Goal: Information Seeking & Learning: Check status

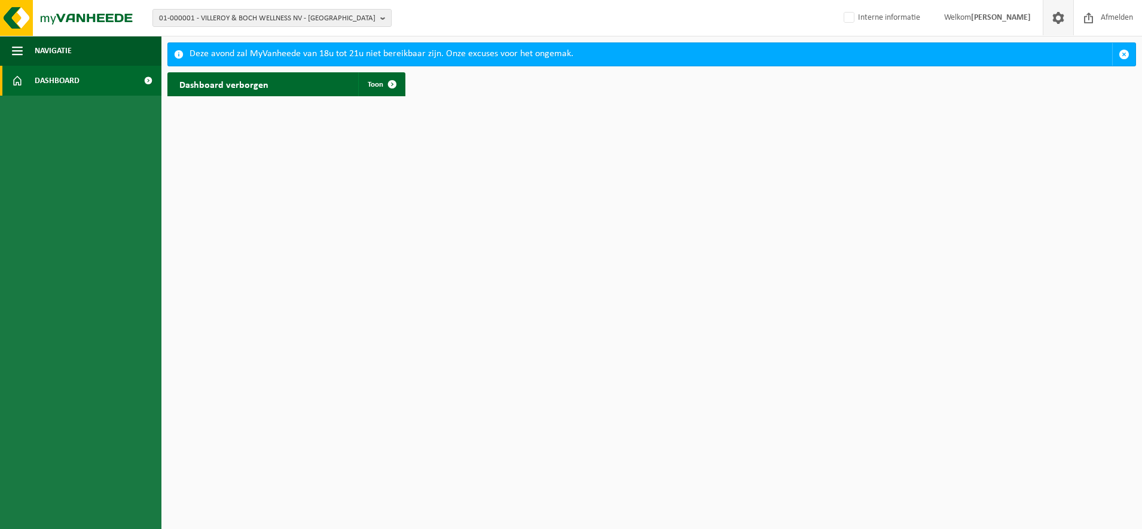
click at [1058, 17] on span at bounding box center [1058, 17] width 18 height 35
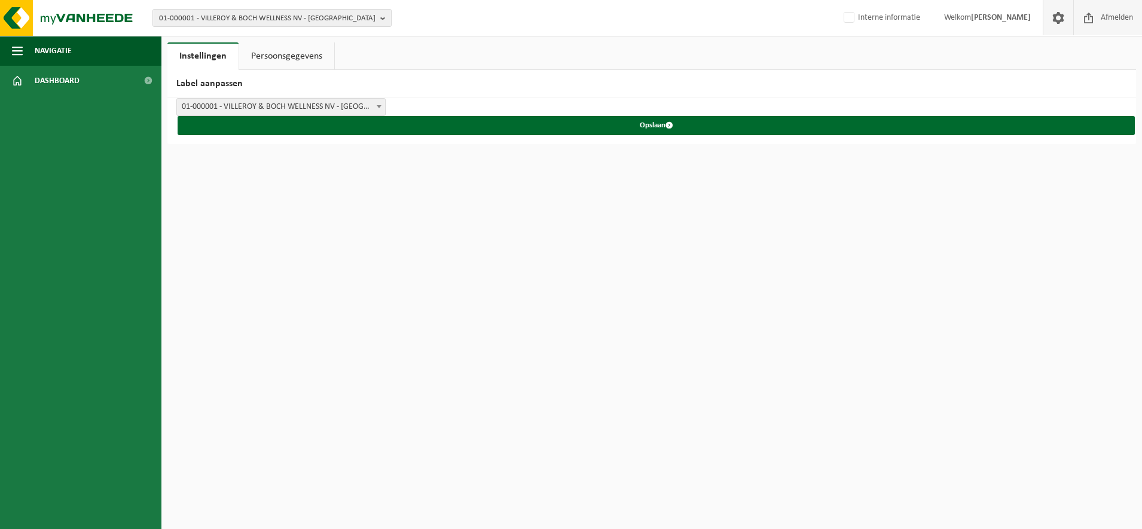
click at [1100, 16] on span "Afmelden" at bounding box center [1116, 17] width 38 height 35
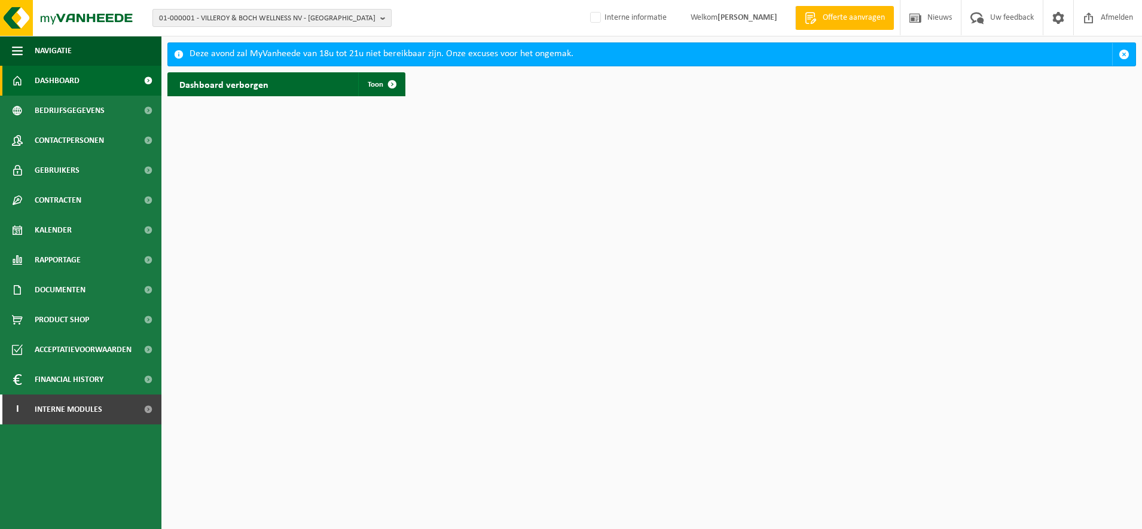
click at [308, 14] on span "01-000001 - VILLEROY & BOCH WELLNESS NV - ROESELARE" at bounding box center [267, 19] width 216 height 18
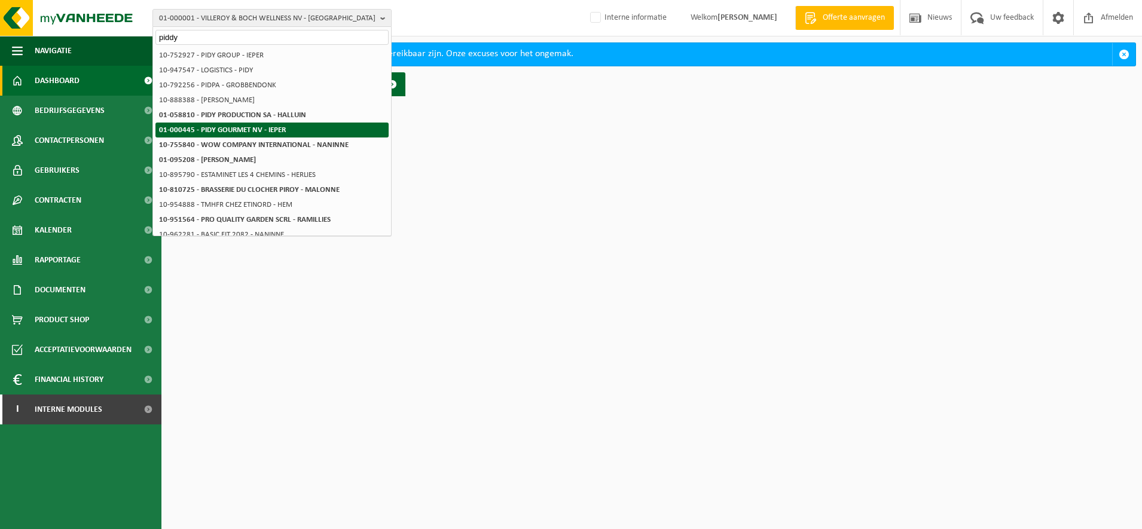
type input "piddy"
click at [325, 132] on li "01-000445 - PIDY GOURMET NV - IEPER" at bounding box center [271, 130] width 233 height 15
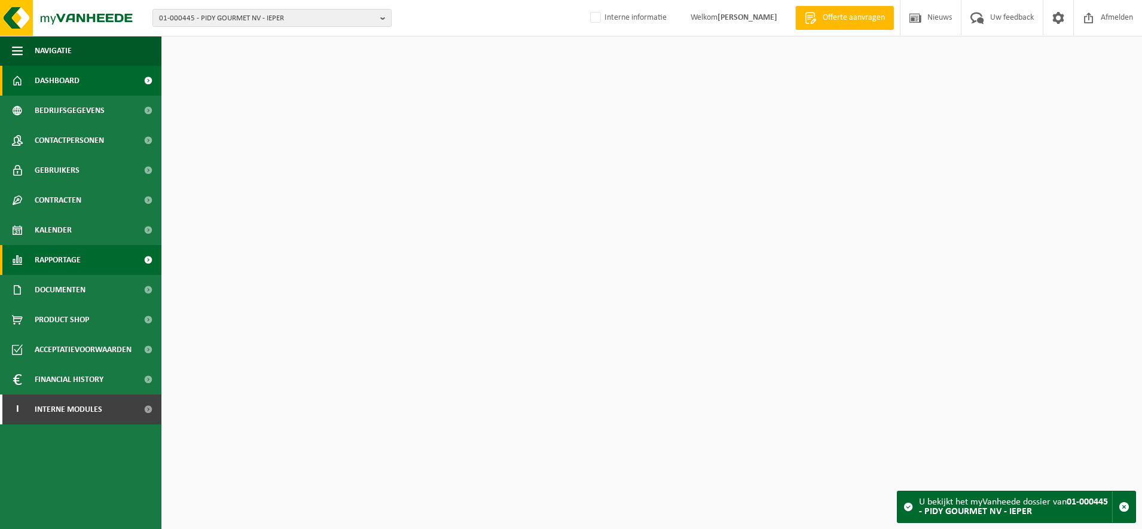
click at [90, 258] on link "Rapportage" at bounding box center [80, 260] width 161 height 30
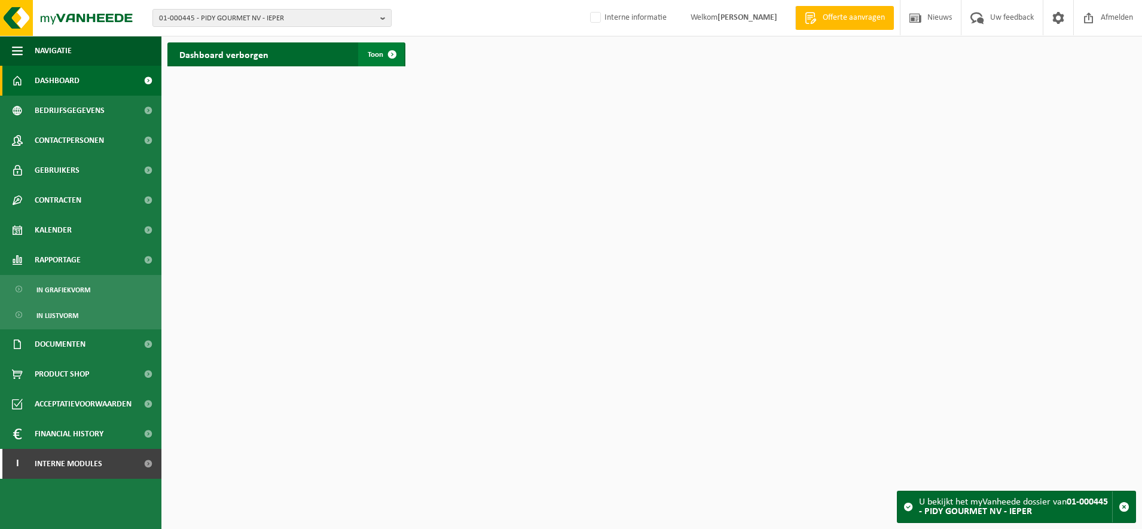
click at [387, 58] on span at bounding box center [392, 54] width 24 height 24
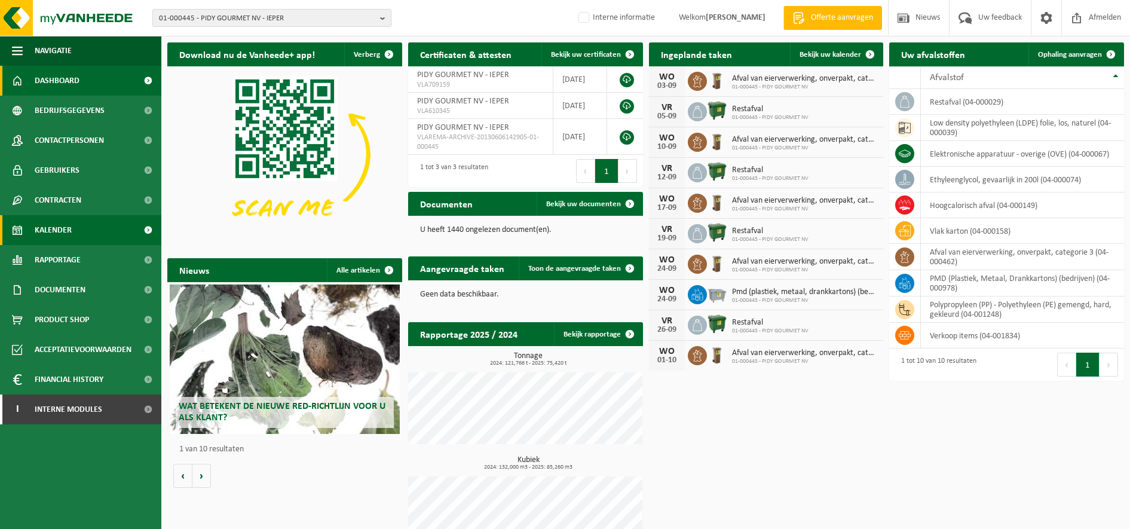
click at [72, 229] on link "Kalender" at bounding box center [80, 230] width 161 height 30
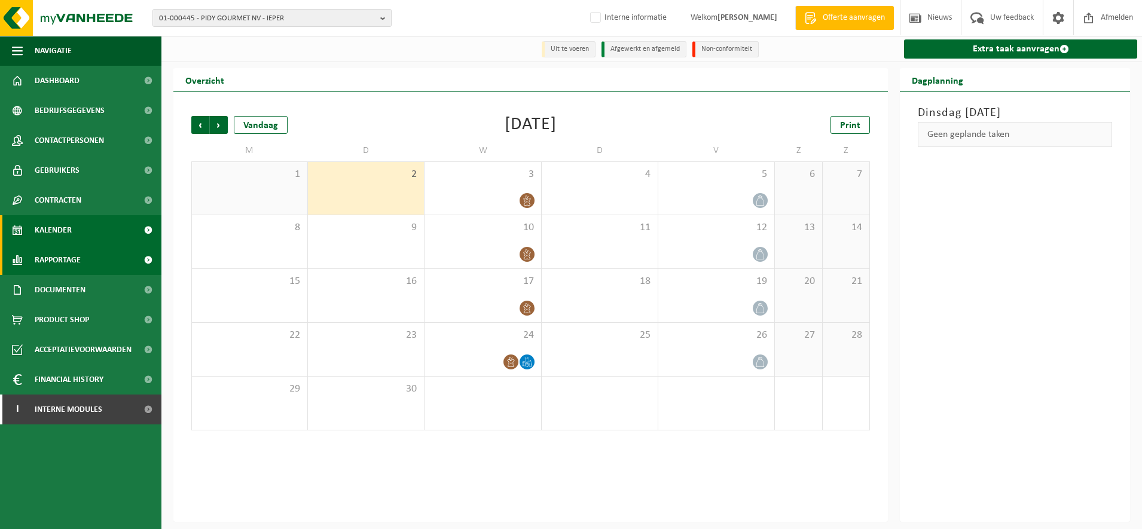
drag, startPoint x: 90, startPoint y: 255, endPoint x: 96, endPoint y: 258, distance: 6.4
click at [91, 255] on link "Rapportage" at bounding box center [80, 260] width 161 height 30
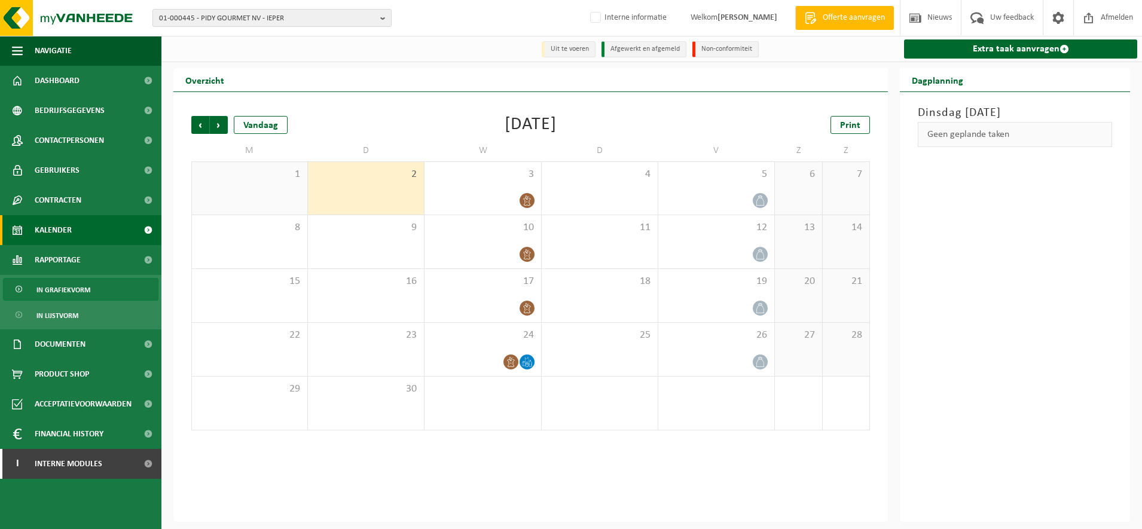
click at [88, 282] on span "In grafiekvorm" at bounding box center [63, 290] width 54 height 23
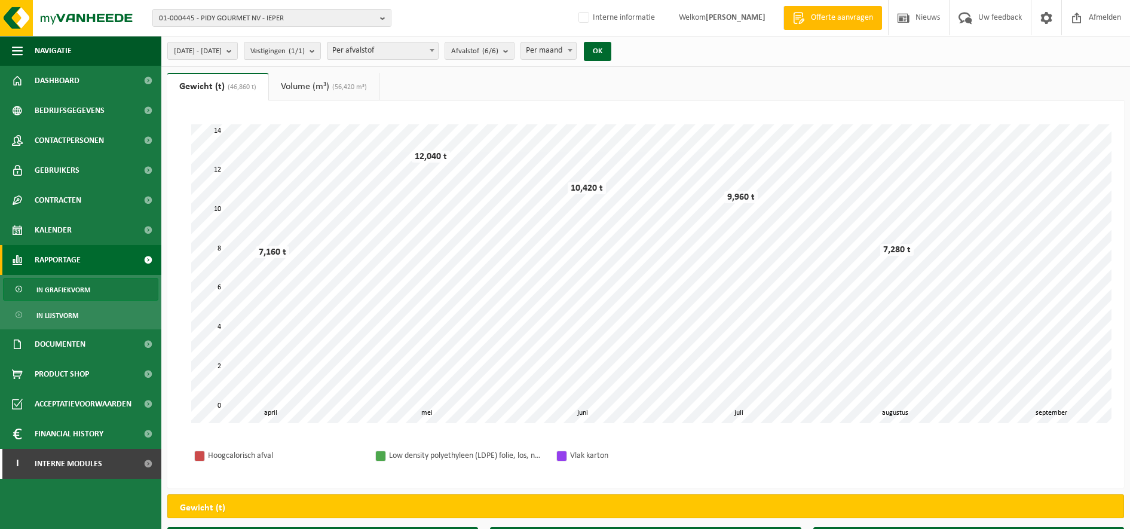
click at [438, 48] on span "Per afvalstof" at bounding box center [383, 50] width 111 height 17
click at [222, 53] on span "2025-04-01 - 2025-09-02" at bounding box center [198, 51] width 48 height 18
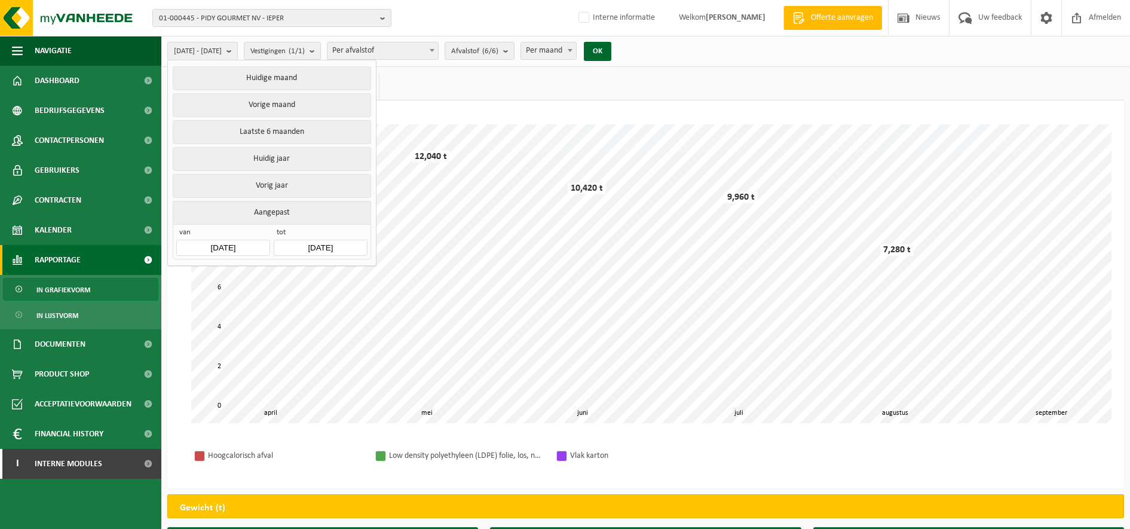
click at [244, 250] on input "2025-04-01" at bounding box center [222, 248] width 93 height 16
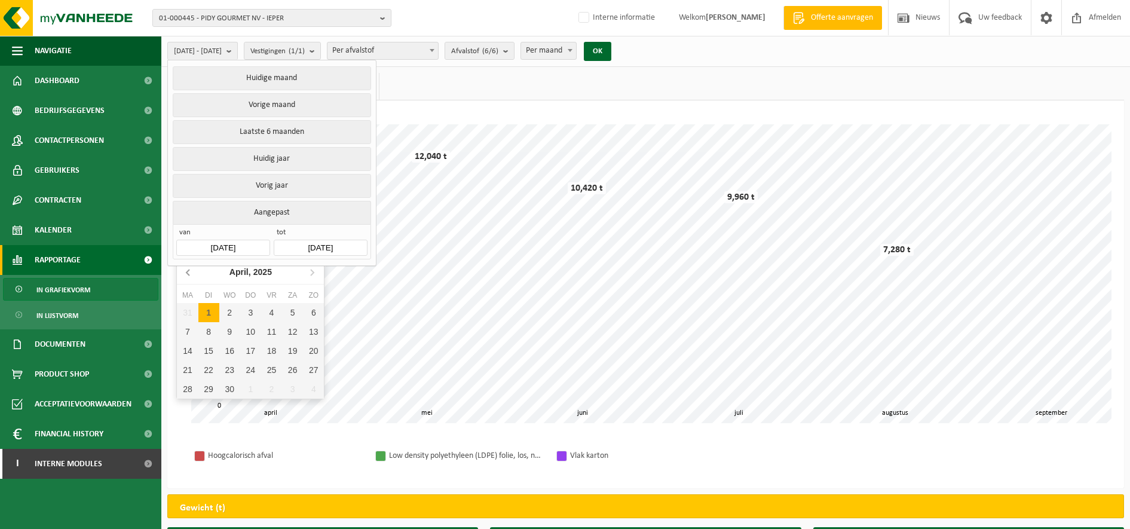
click at [187, 276] on icon at bounding box center [188, 271] width 19 height 19
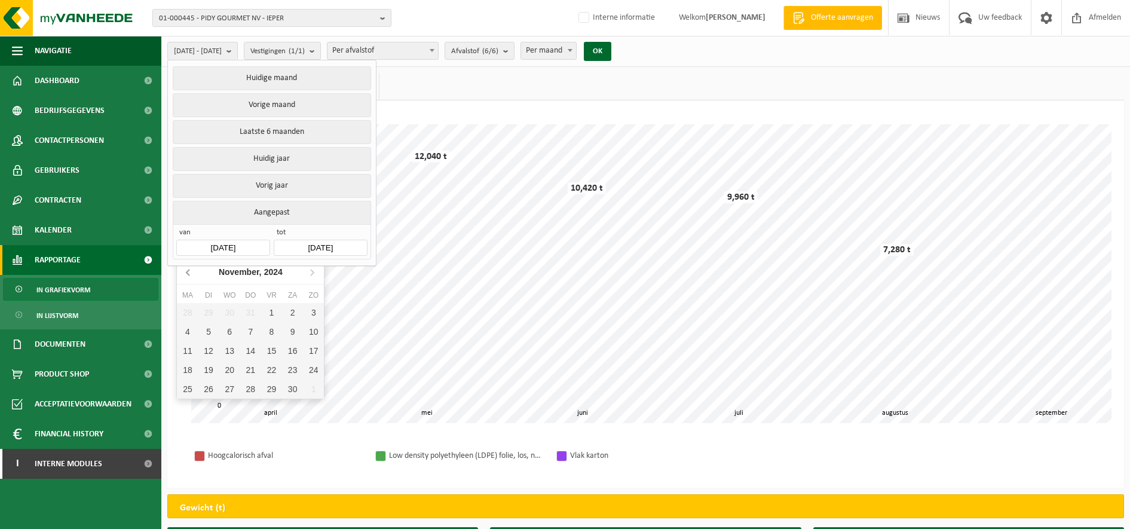
click at [187, 276] on icon at bounding box center [188, 271] width 19 height 19
click at [187, 274] on icon at bounding box center [188, 271] width 19 height 19
click at [194, 335] on div "2" at bounding box center [187, 331] width 21 height 19
type input "[DATE]"
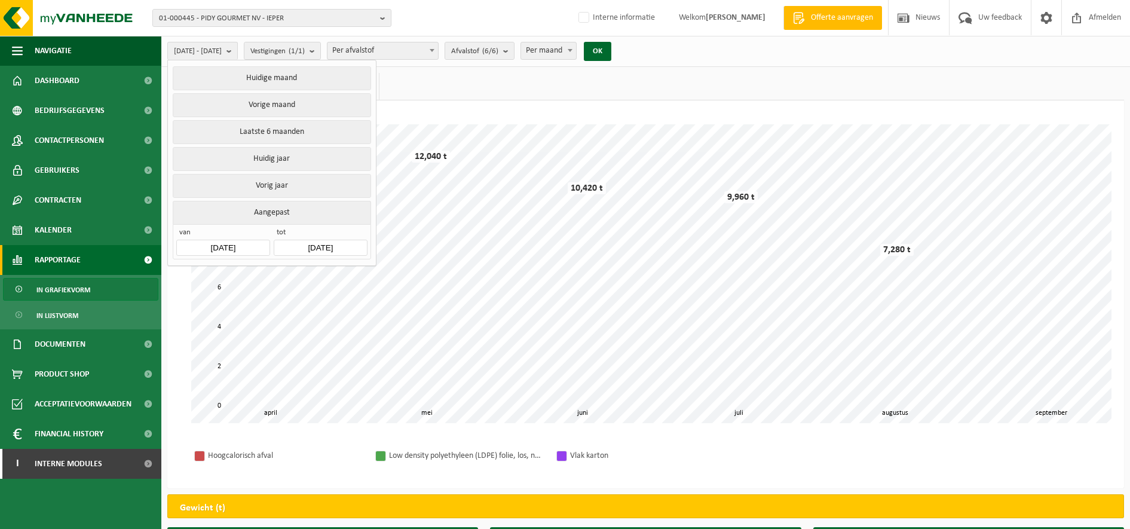
click at [447, 80] on ul "Gewicht (t) (46,860 t) Volume (m³) (56,420 m³)" at bounding box center [645, 86] width 957 height 27
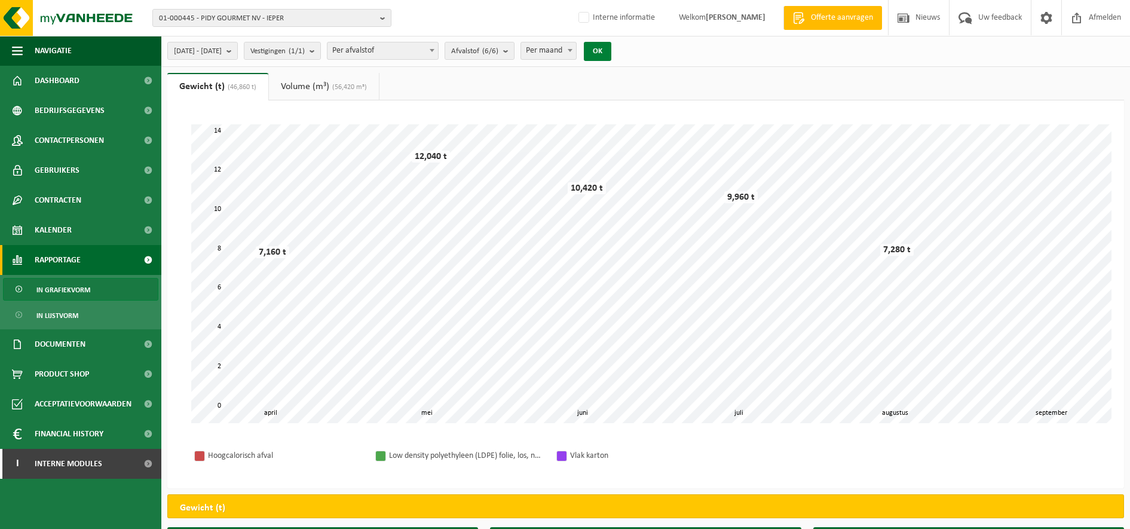
click at [612, 53] on button "OK" at bounding box center [597, 51] width 27 height 19
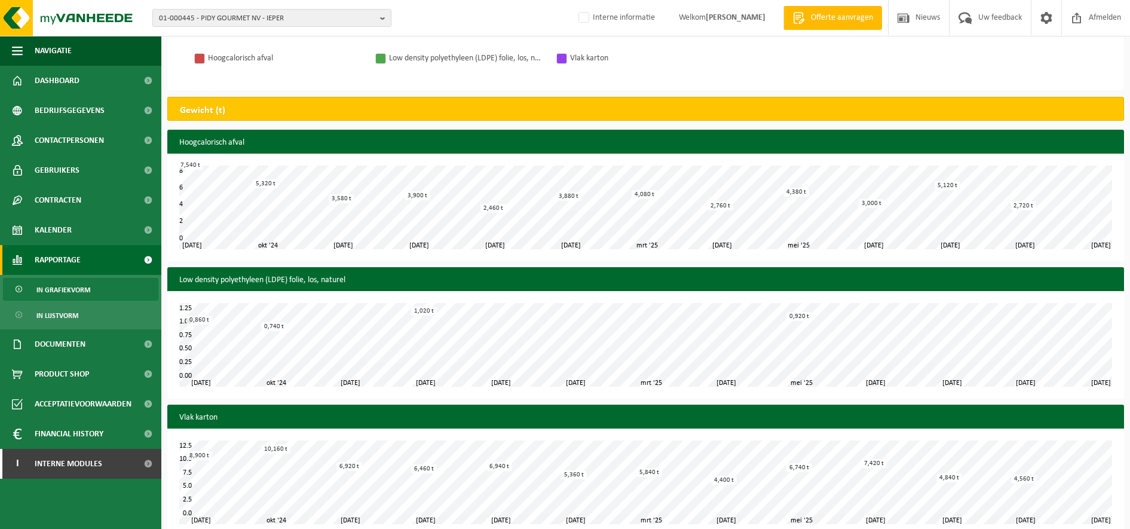
scroll to position [416, 0]
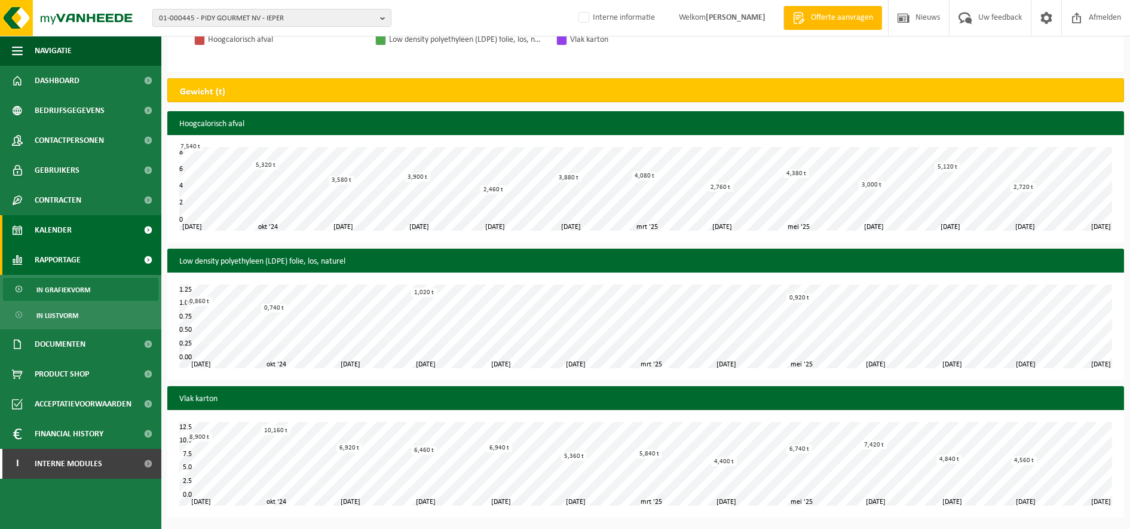
click at [58, 234] on span "Kalender" at bounding box center [53, 230] width 37 height 30
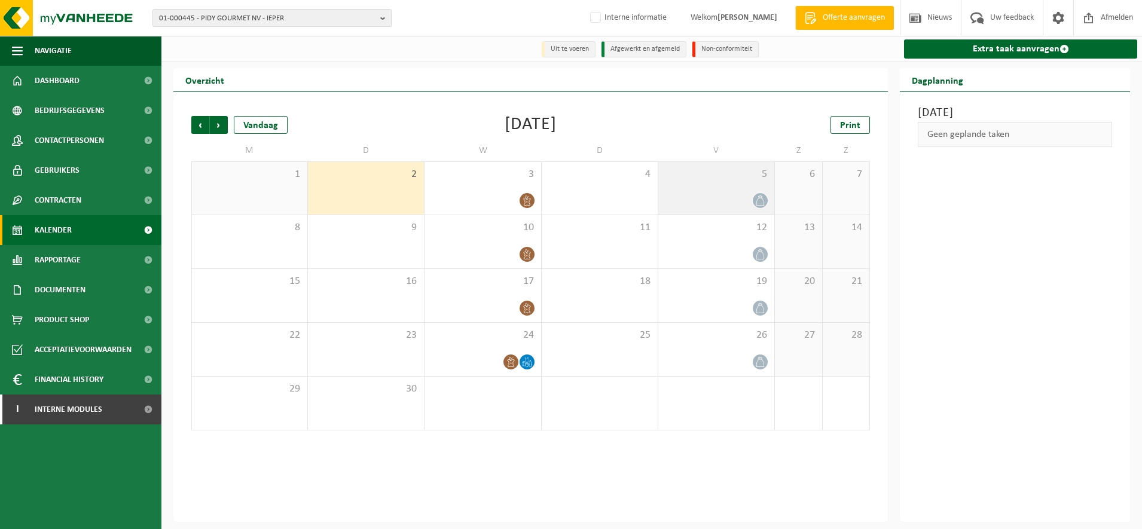
click at [748, 203] on div at bounding box center [716, 200] width 104 height 16
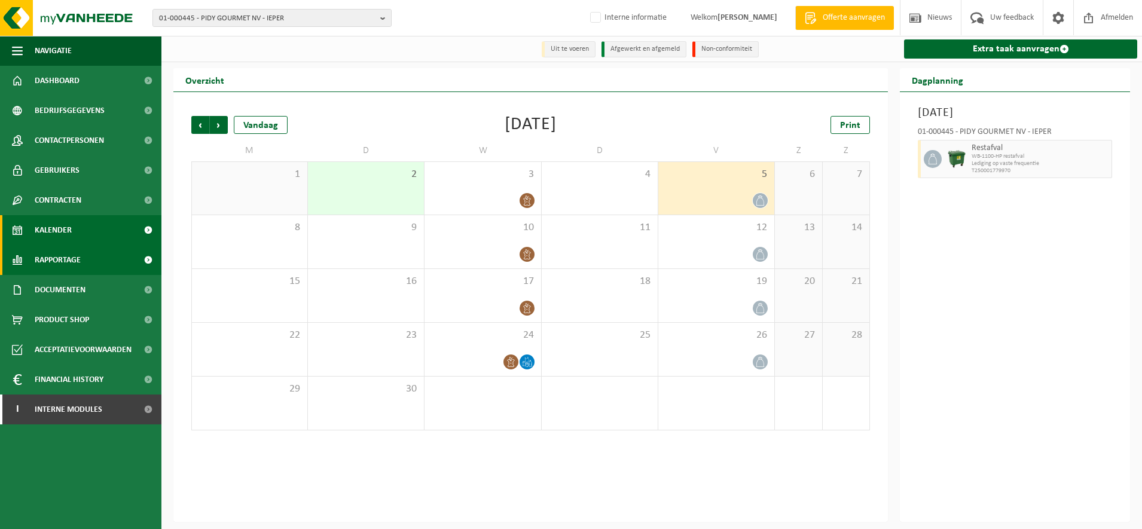
click at [60, 258] on span "Rapportage" at bounding box center [58, 260] width 46 height 30
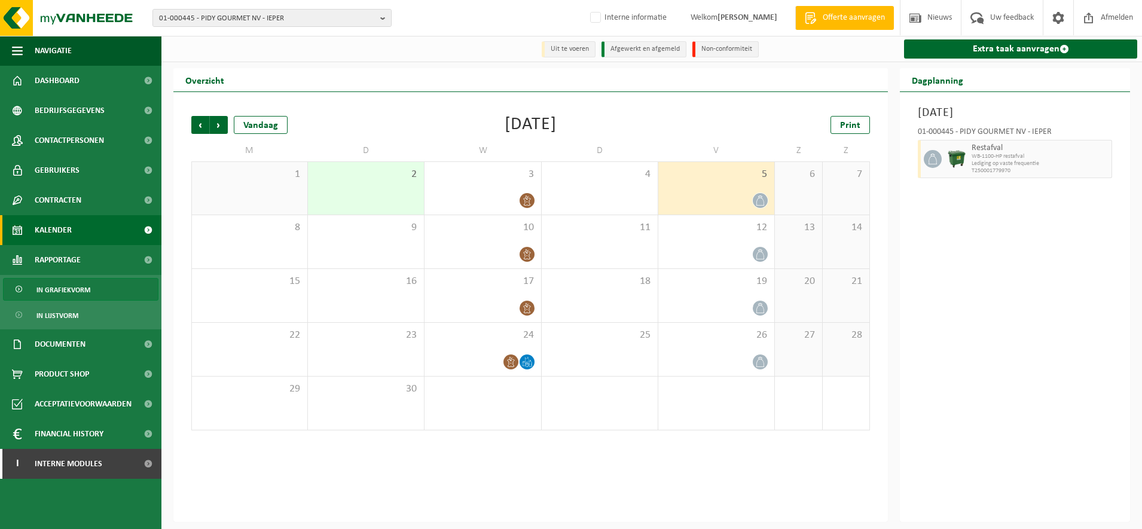
click at [76, 290] on span "In grafiekvorm" at bounding box center [63, 290] width 54 height 23
